Goal: Information Seeking & Learning: Find specific fact

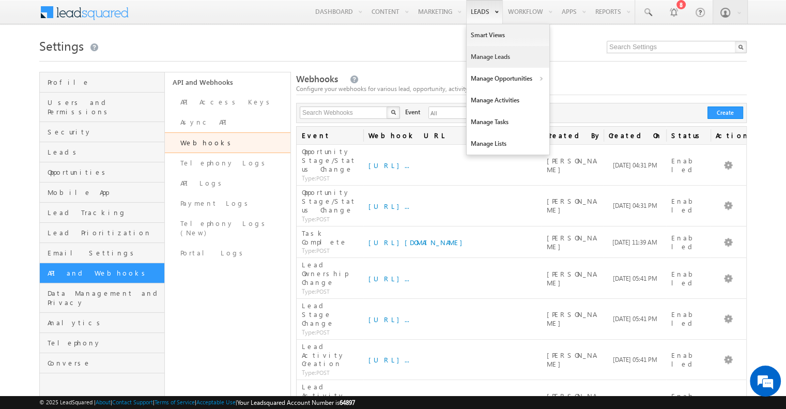
click at [492, 54] on link "Manage Leads" at bounding box center [508, 57] width 83 height 22
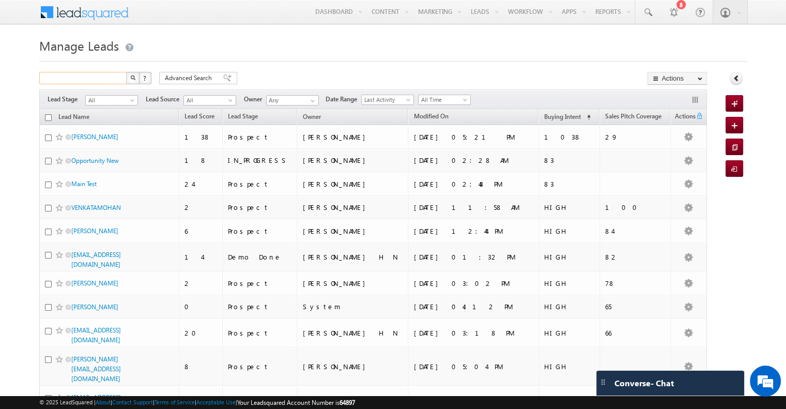
click at [100, 82] on input "text" at bounding box center [83, 78] width 88 height 12
type input "schedule"
click at [126, 72] on button "button" at bounding box center [132, 78] width 13 height 12
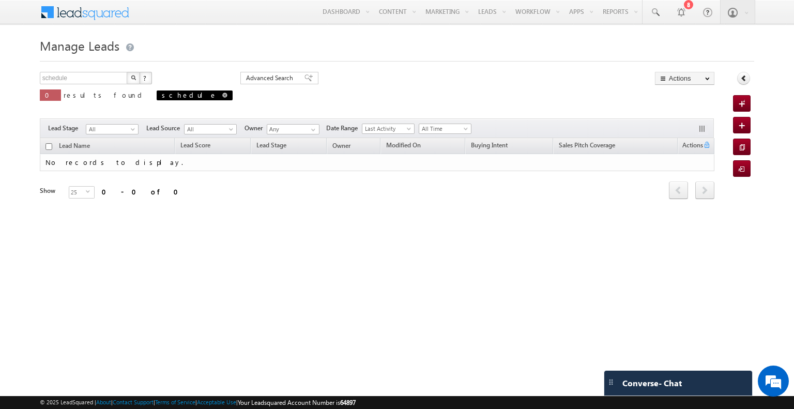
click at [222, 97] on span at bounding box center [224, 95] width 5 height 5
type input "Search Leads"
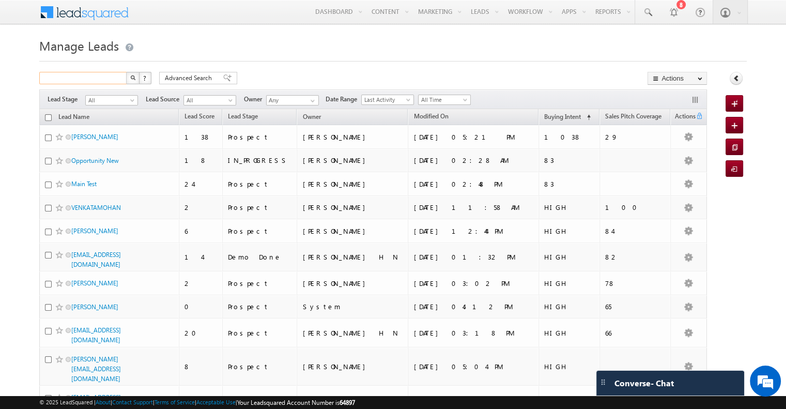
click at [70, 81] on input "text" at bounding box center [83, 78] width 88 height 12
paste input "[EMAIL_ADDRESS][DOMAIN_NAME]"
type input "[EMAIL_ADDRESS][DOMAIN_NAME]"
click at [126, 72] on button "button" at bounding box center [132, 78] width 13 height 12
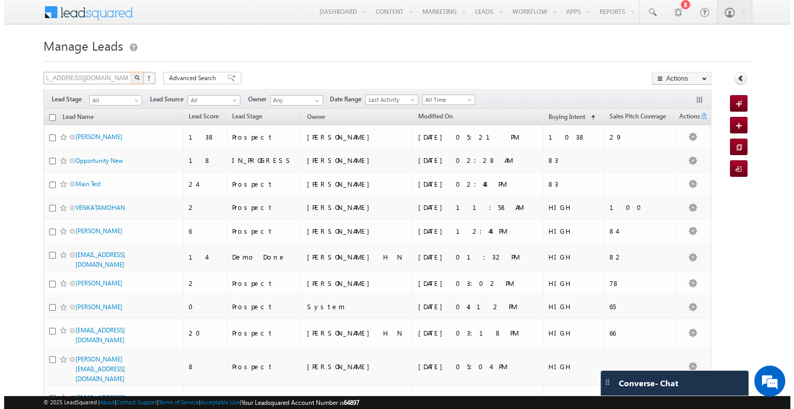
scroll to position [0, 0]
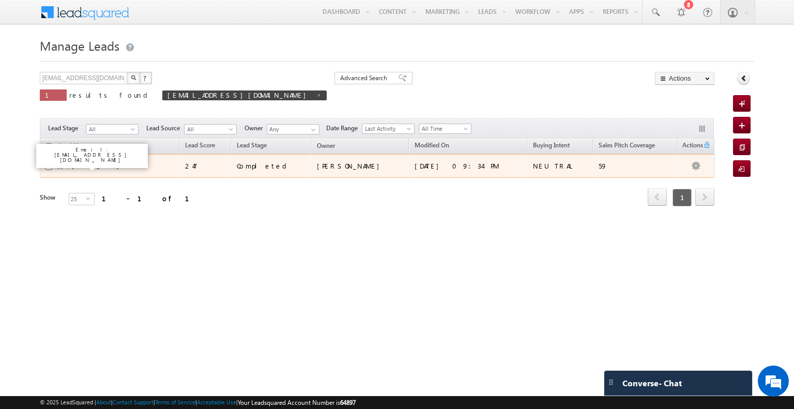
click at [81, 165] on link "[PERSON_NAME]" at bounding box center [95, 166] width 47 height 8
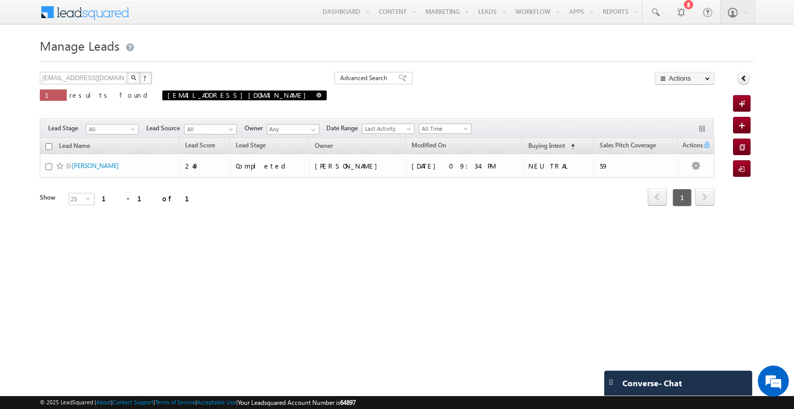
click at [316, 95] on span at bounding box center [318, 95] width 5 height 5
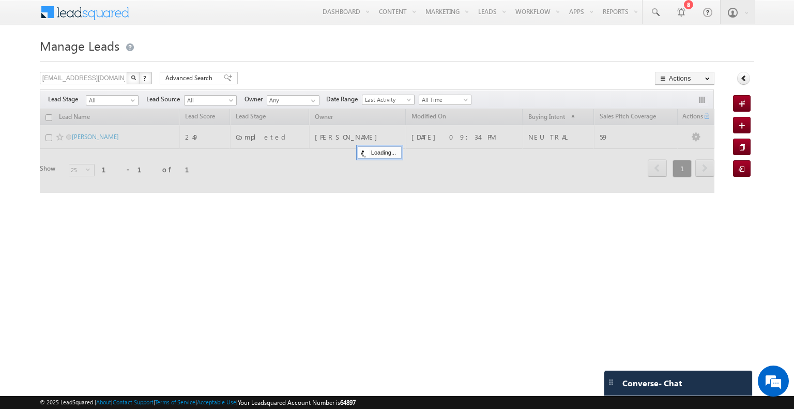
type input "Search Leads"
click at [89, 80] on input "text" at bounding box center [84, 78] width 88 height 12
click at [92, 80] on input "text" at bounding box center [84, 78] width 88 height 12
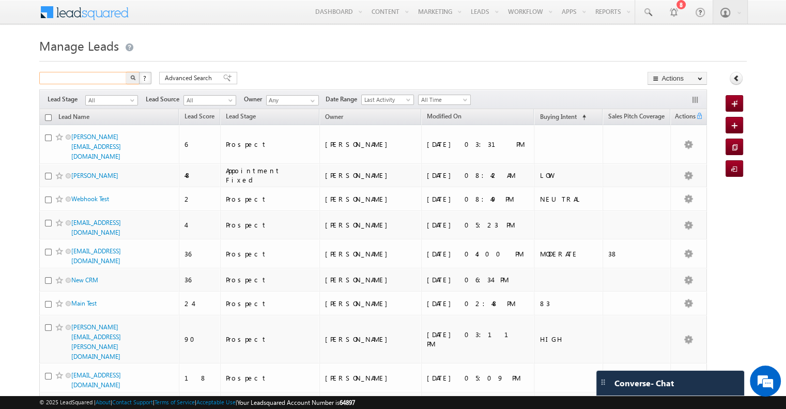
paste input "[EMAIL_ADDRESS][DOMAIN_NAME]"
type input "[EMAIL_ADDRESS][DOMAIN_NAME]"
click at [126, 72] on button "button" at bounding box center [132, 78] width 13 height 12
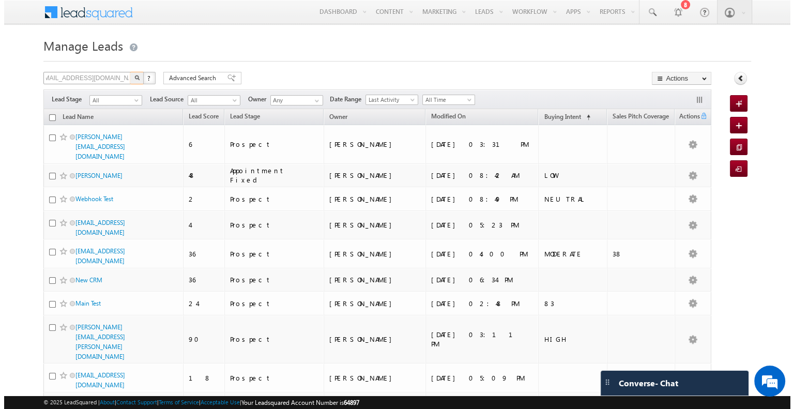
scroll to position [0, 0]
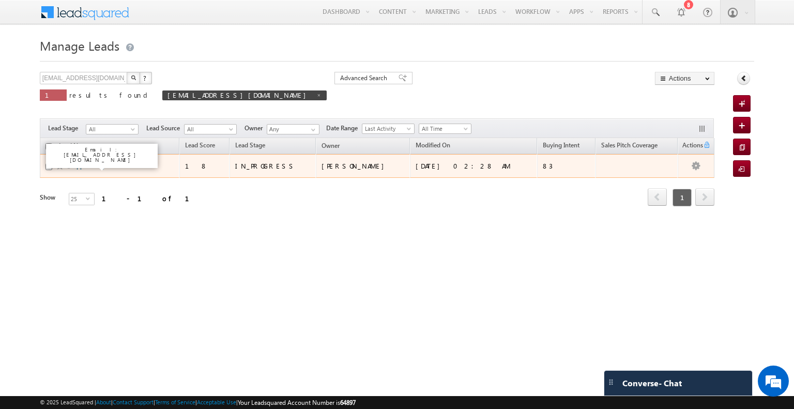
click at [87, 167] on link "Opportunity New" at bounding box center [96, 166] width 48 height 8
